Goal: Ask a question

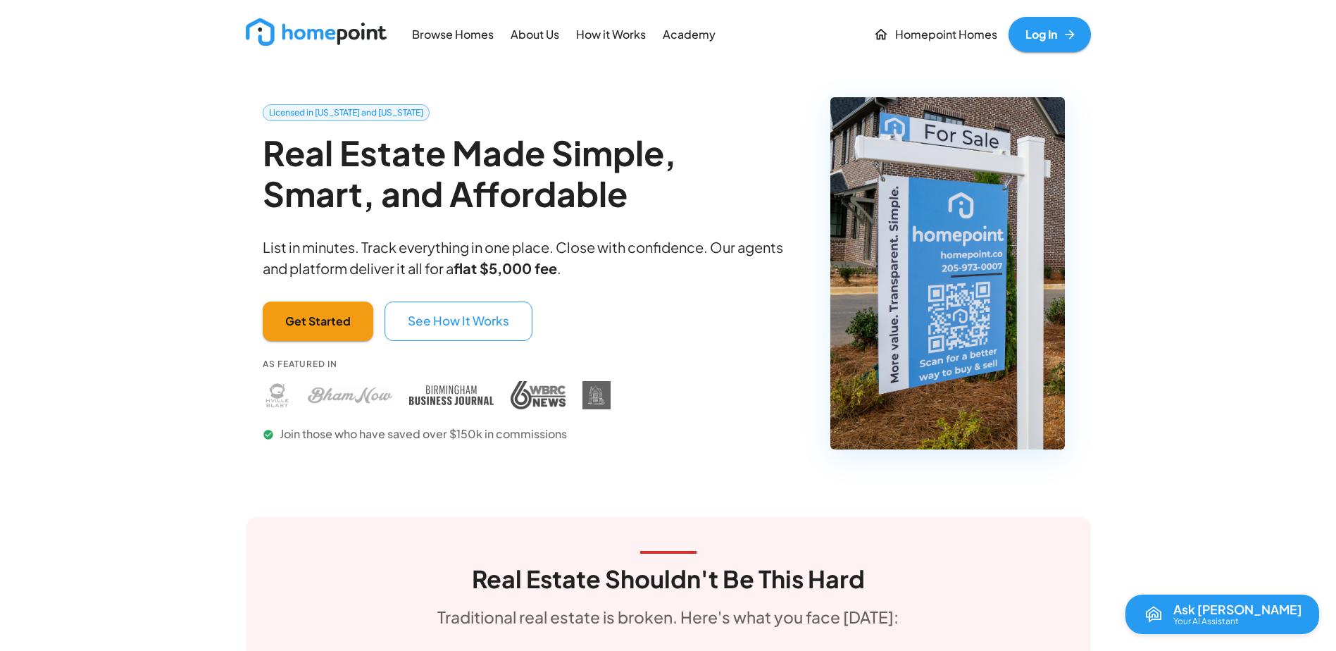
click at [591, 39] on p "How it Works" at bounding box center [611, 35] width 70 height 16
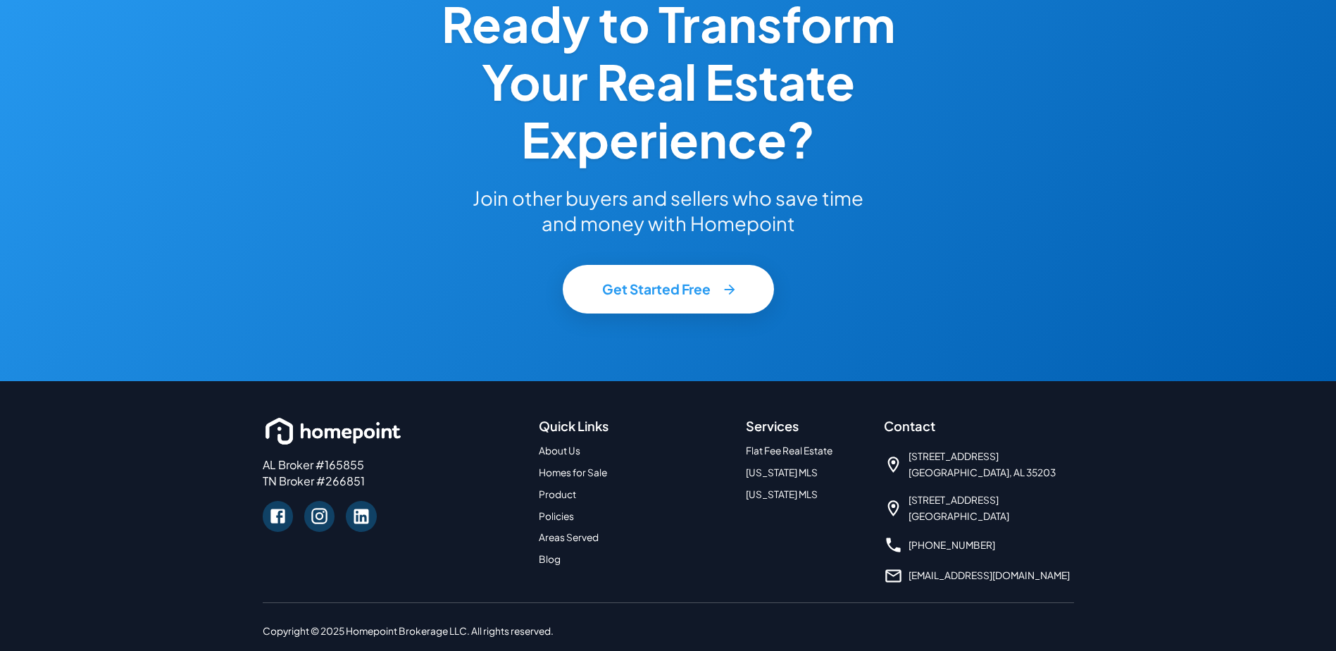
scroll to position [2324, 0]
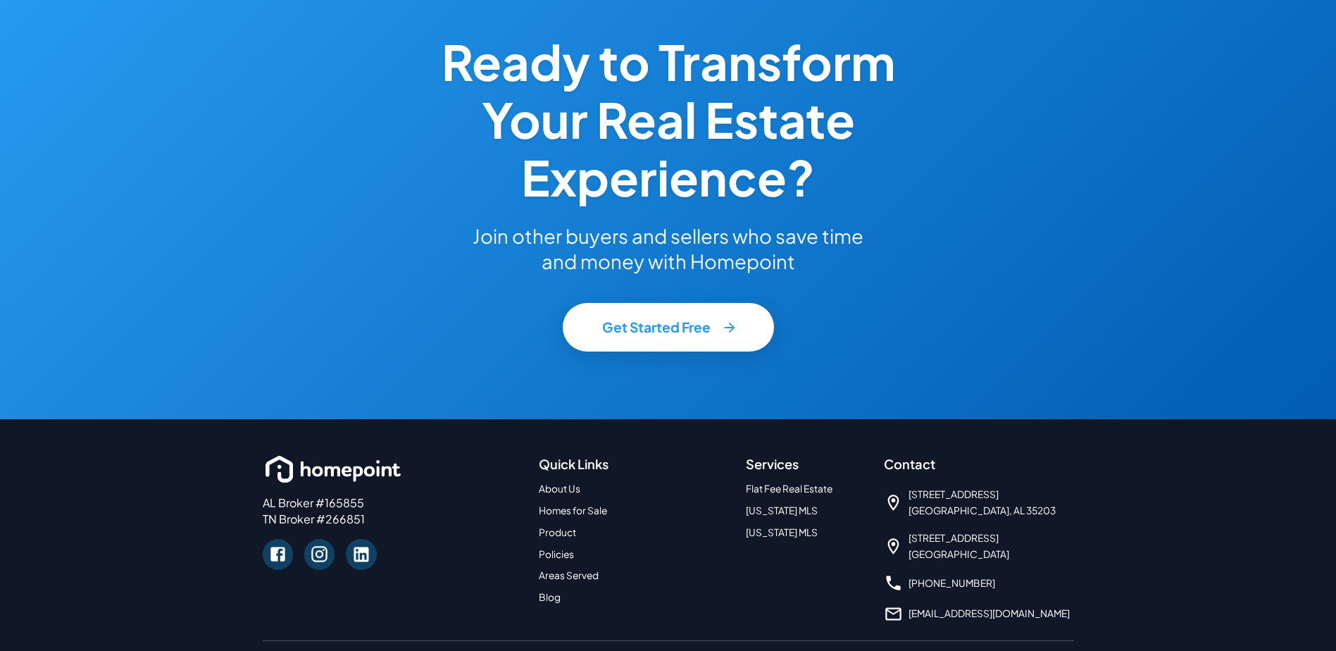
drag, startPoint x: 1128, startPoint y: 568, endPoint x: 1127, endPoint y: 551, distance: 16.9
click at [1127, 551] on div "AL Broker #165855 TN Broker #266851 Quick Links About Us Homes for Sale Product…" at bounding box center [668, 566] width 1336 height 292
click at [804, 490] on link "Flat Fee Real Estate" at bounding box center [789, 489] width 87 height 12
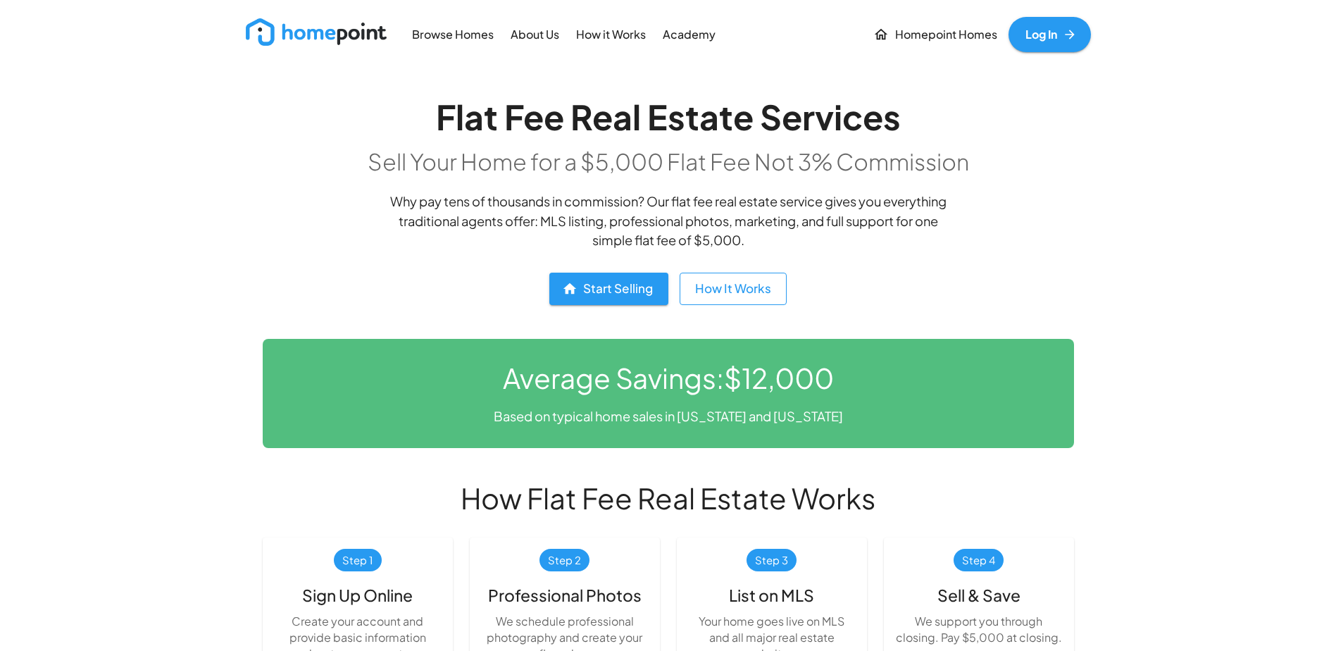
click at [715, 273] on button "How It Works" at bounding box center [733, 289] width 107 height 32
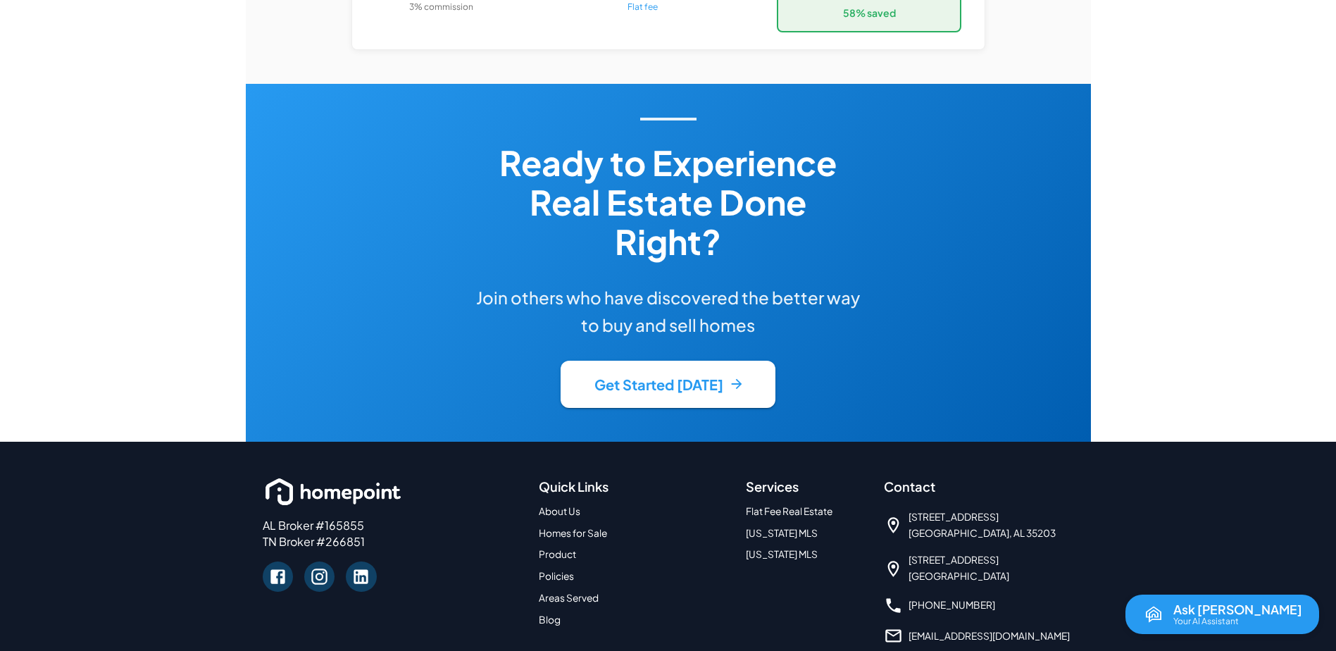
scroll to position [2975, 0]
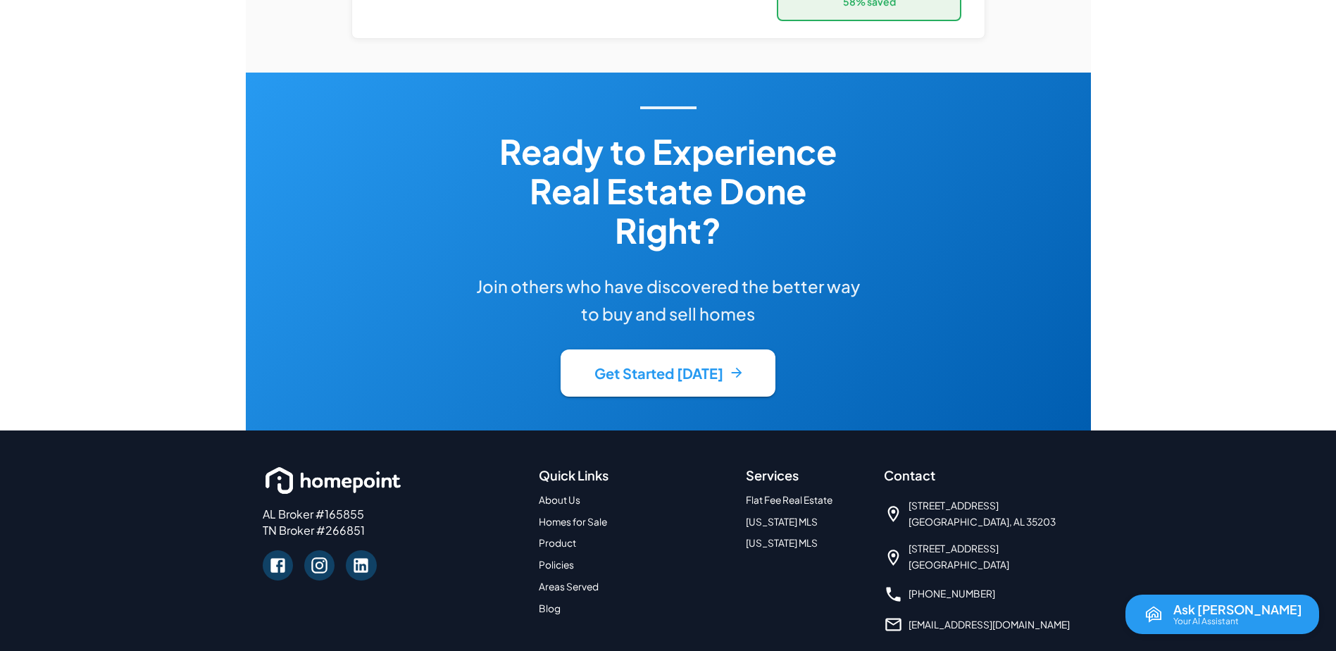
drag, startPoint x: 189, startPoint y: 468, endPoint x: 187, endPoint y: 521, distance: 53.6
click at [1165, 616] on img "Open chat with Reva" at bounding box center [1153, 614] width 23 height 23
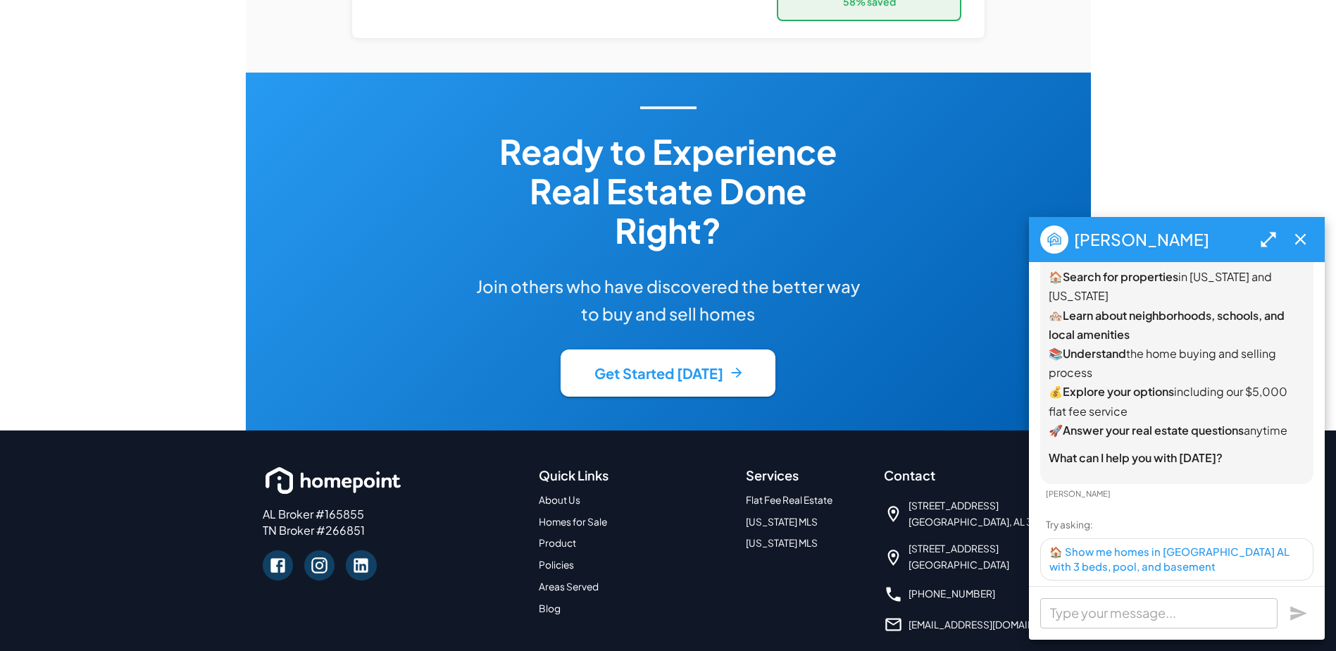
scroll to position [11, 0]
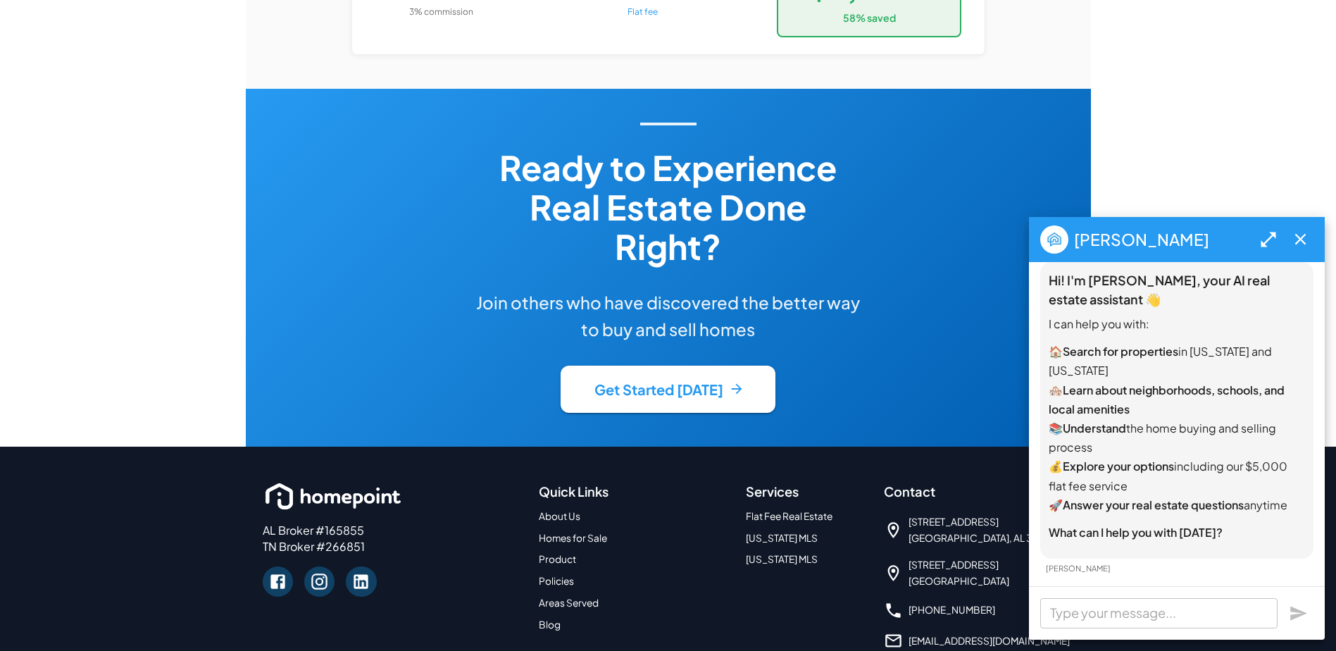
click at [1113, 598] on div "x ​" at bounding box center [1158, 613] width 237 height 30
type textarea "d"
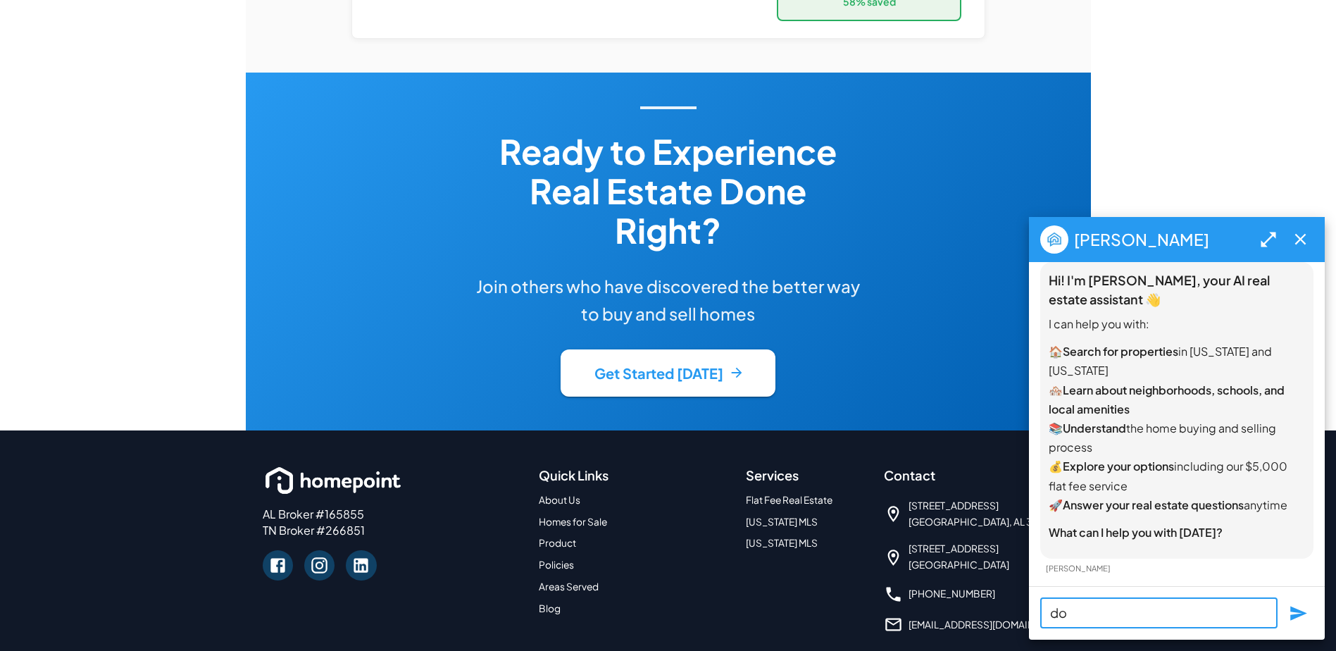
type textarea "d"
type textarea "when does the flat fee have to be paid? before or after the house sells"
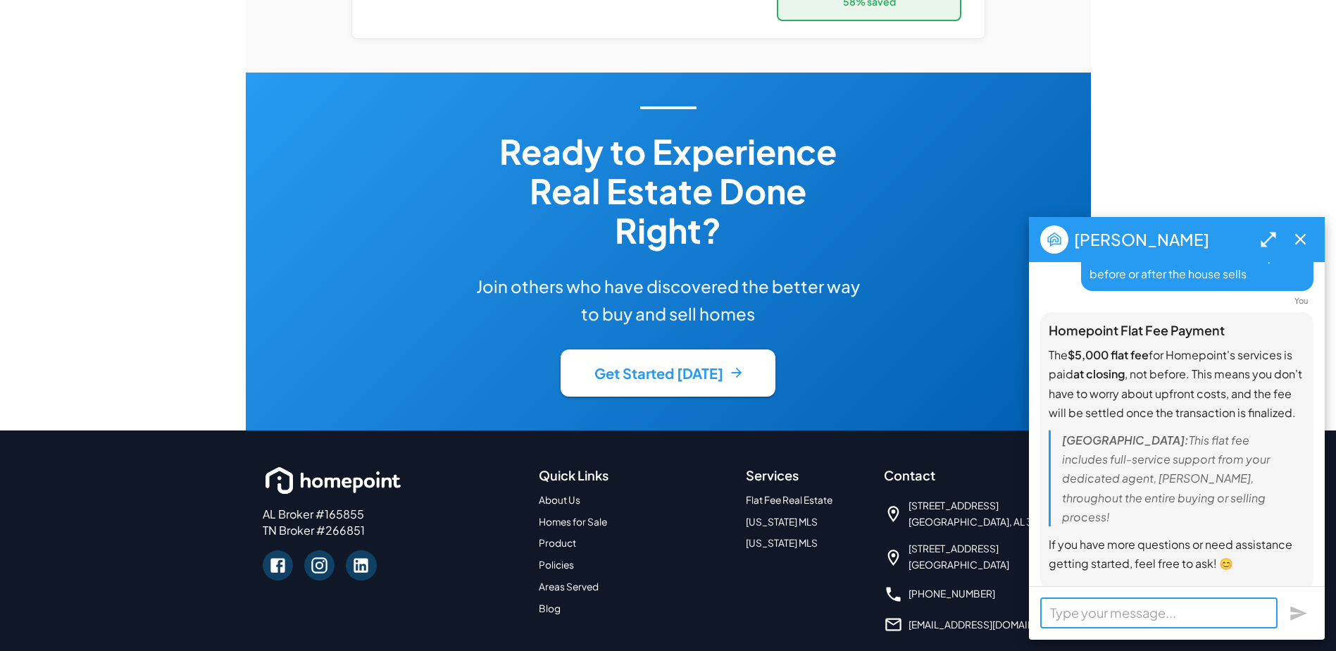
scroll to position [388, 0]
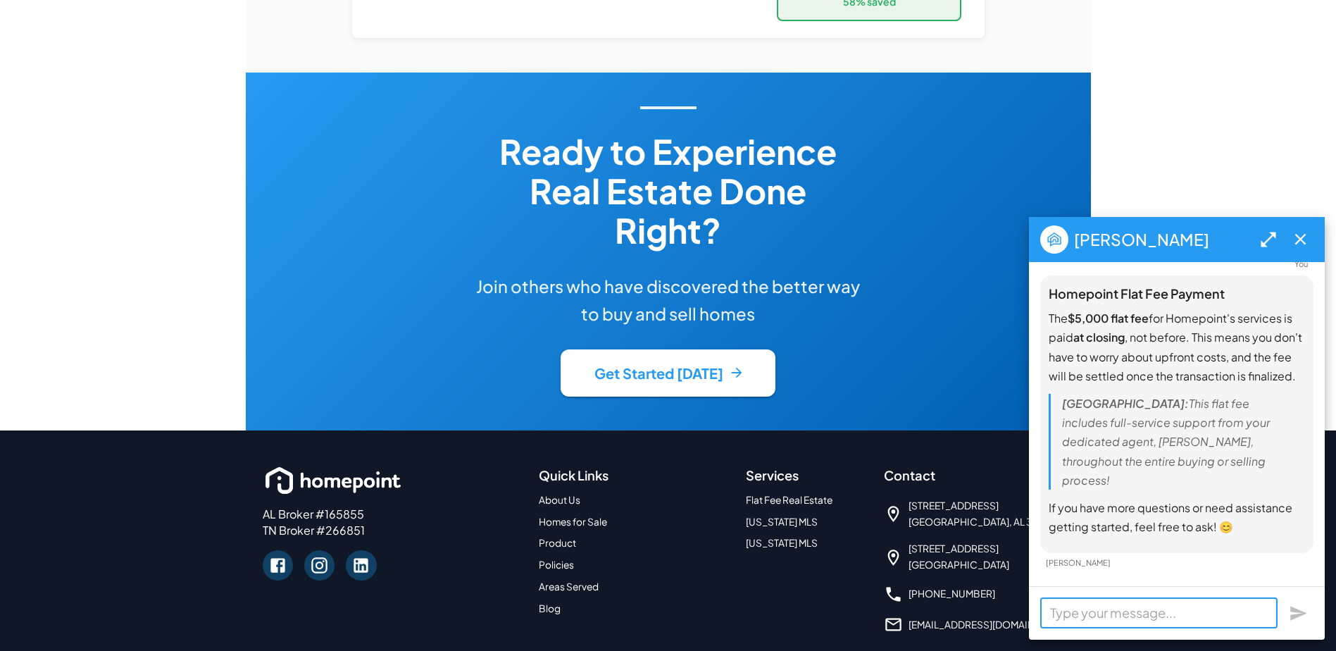
click at [1302, 227] on button "button" at bounding box center [1301, 239] width 26 height 26
